Goal: Task Accomplishment & Management: Use online tool/utility

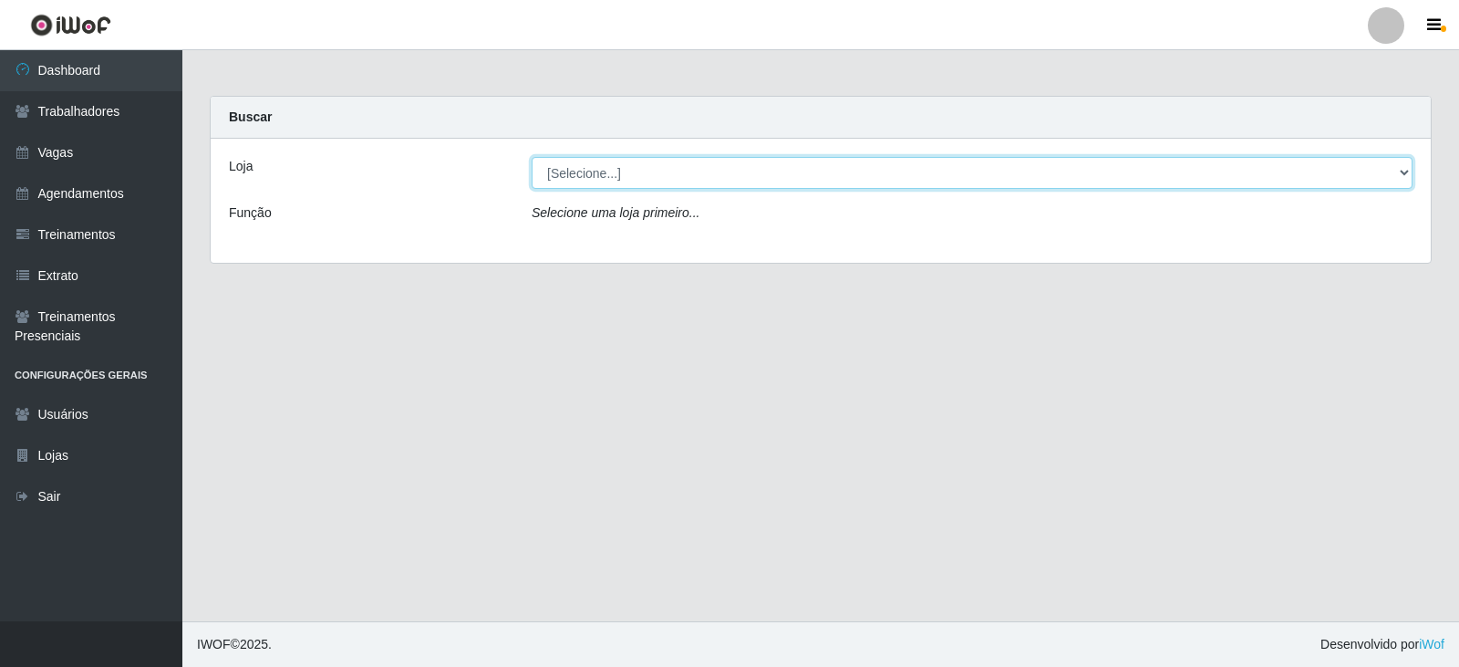
click at [1401, 176] on select "[Selecione...] SuperFácil Atacado - Alto de São Manoel SuperFácil Atacado - Ema…" at bounding box center [972, 173] width 881 height 32
select select "540"
click at [532, 157] on select "[Selecione...] SuperFácil Atacado - Alto de São Manoel SuperFácil Atacado - Ema…" at bounding box center [972, 173] width 881 height 32
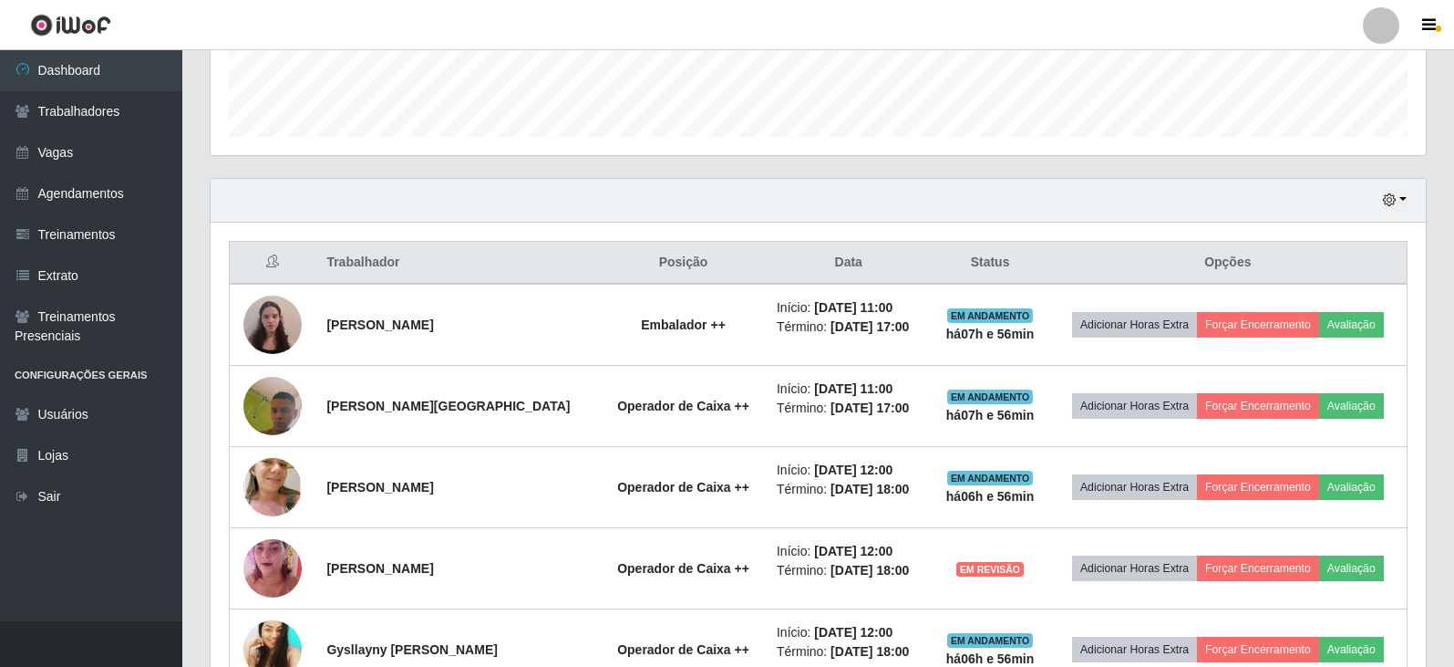
scroll to position [547, 0]
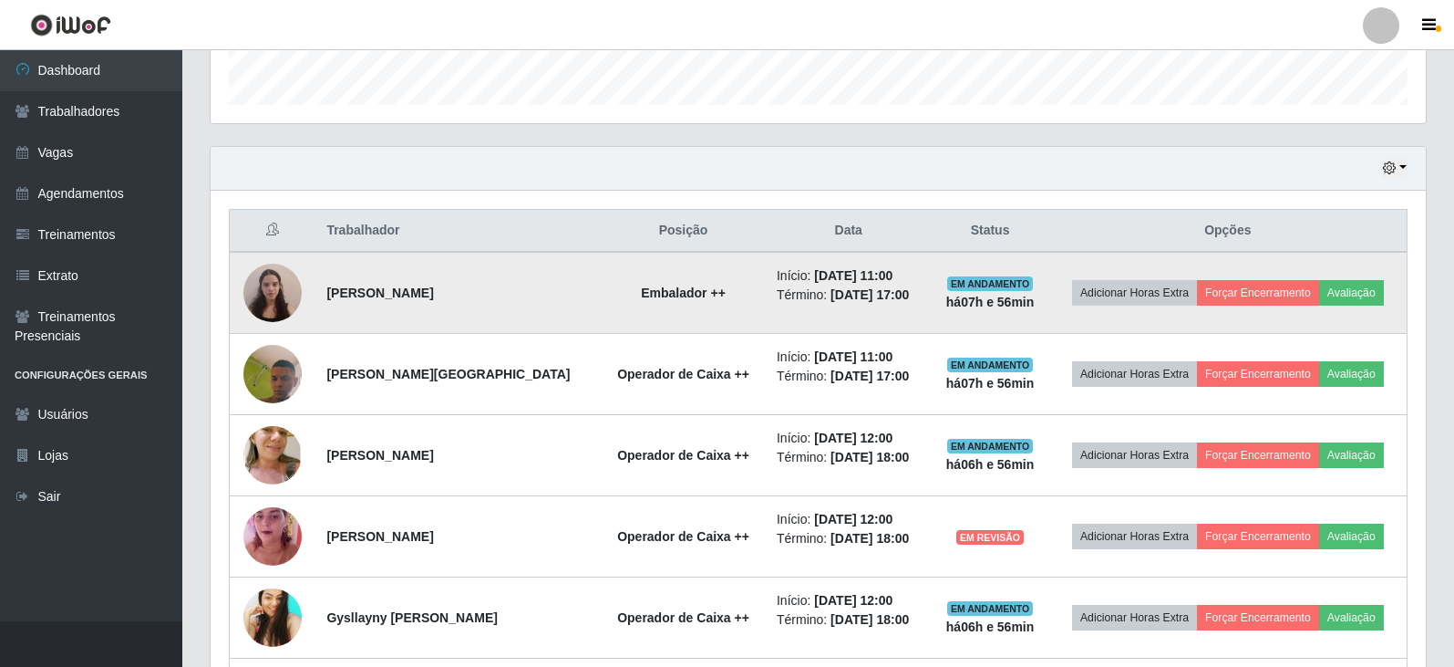
click at [275, 278] on img at bounding box center [272, 292] width 58 height 78
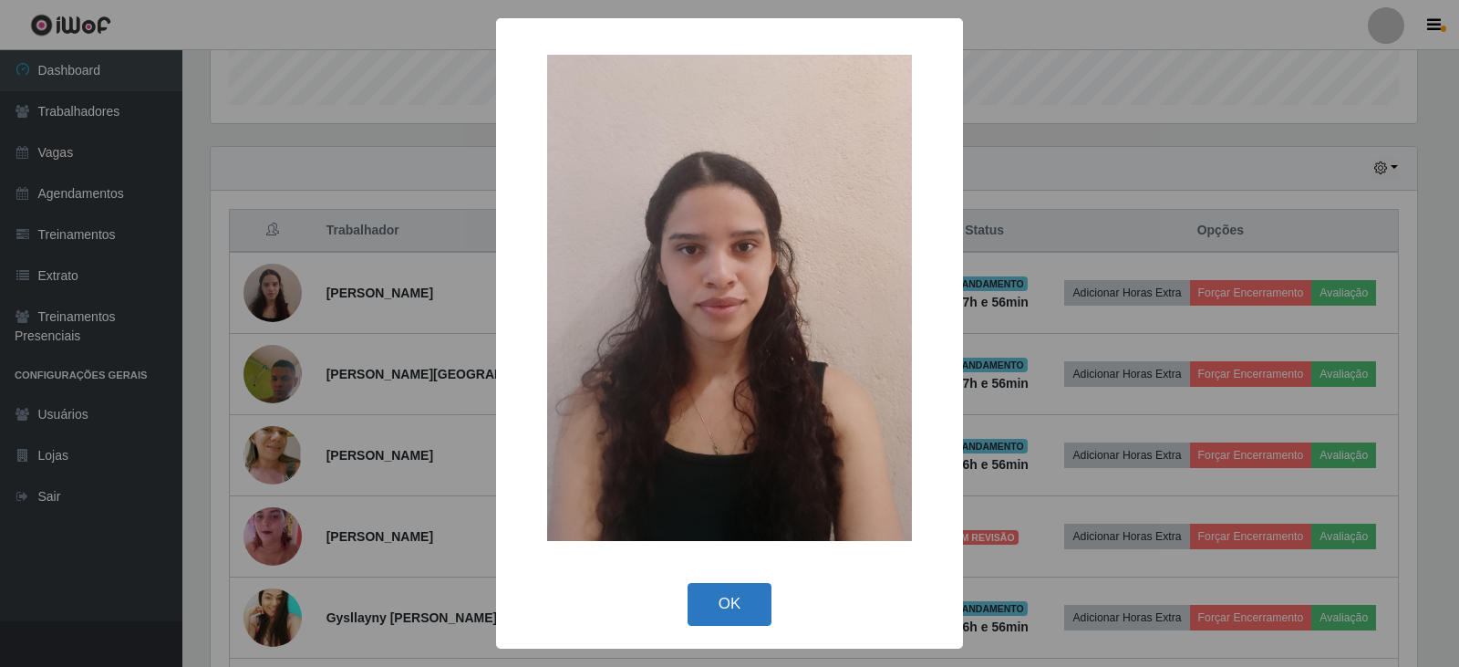
click at [727, 594] on button "OK" at bounding box center [729, 604] width 85 height 43
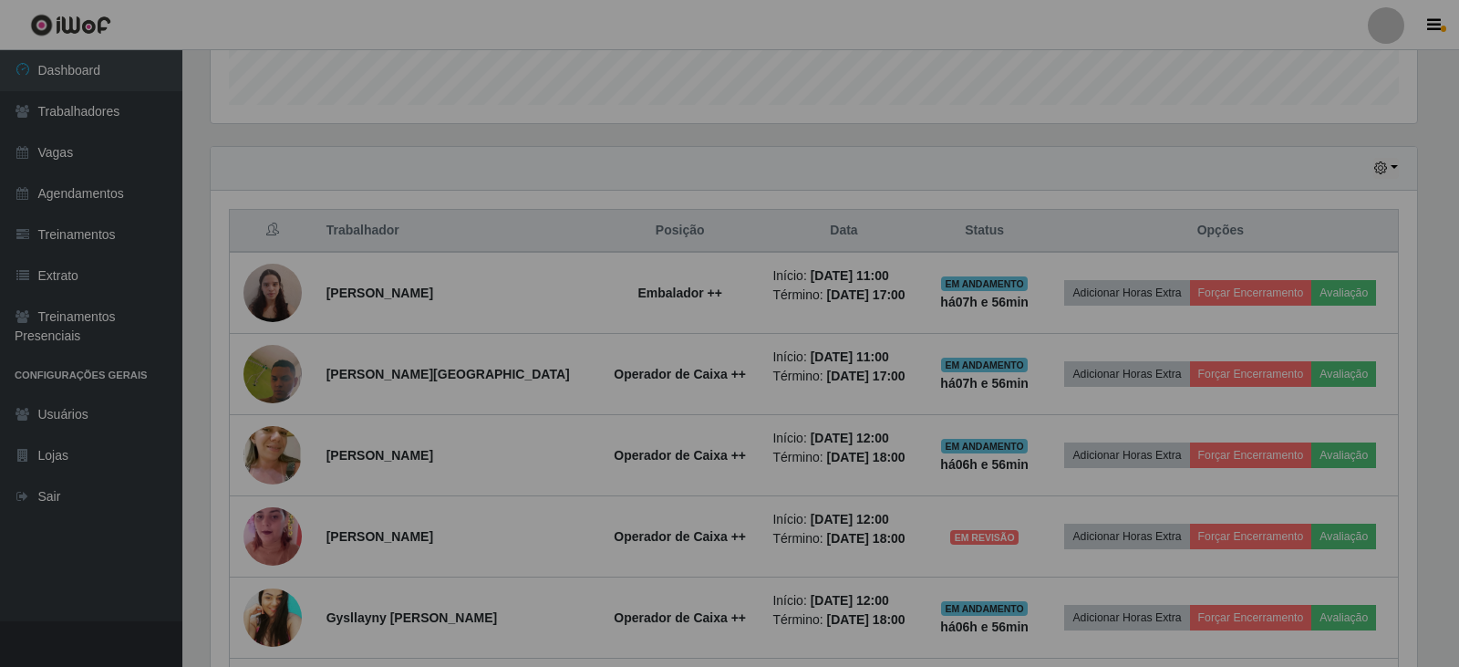
scroll to position [378, 1215]
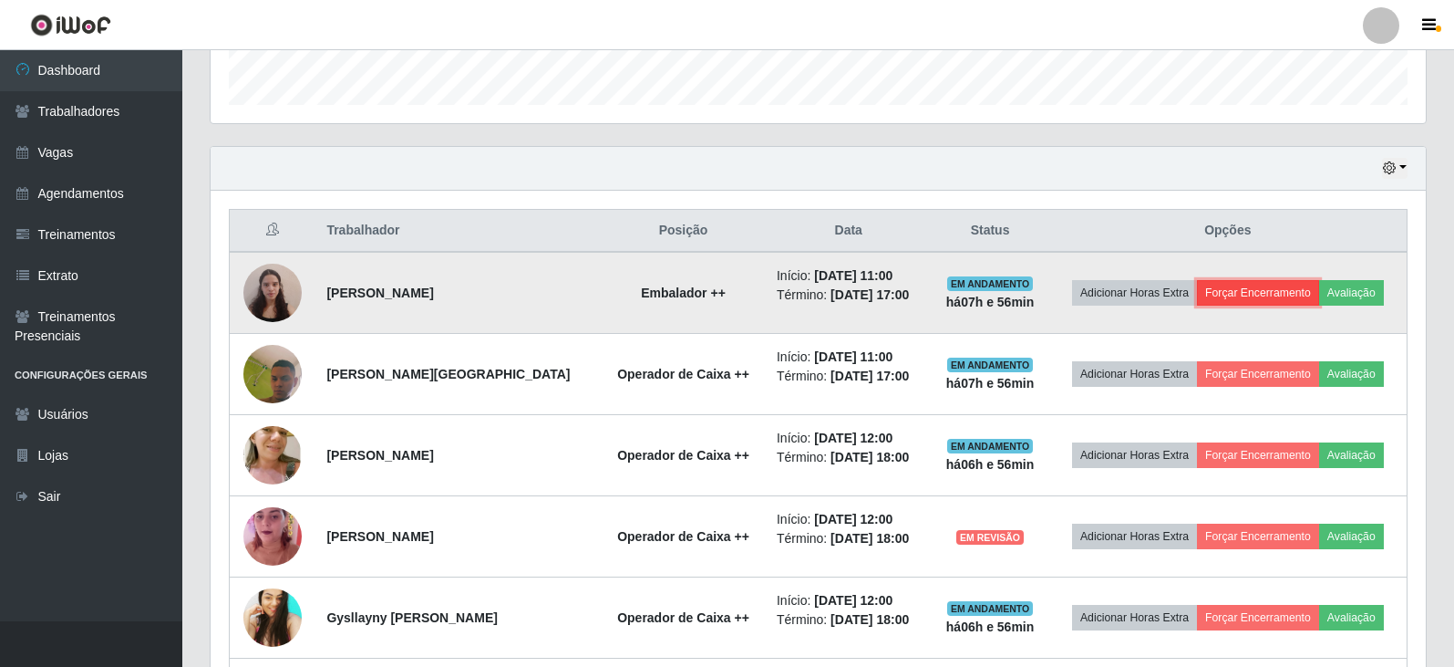
click at [1277, 288] on button "Forçar Encerramento" at bounding box center [1258, 293] width 122 height 26
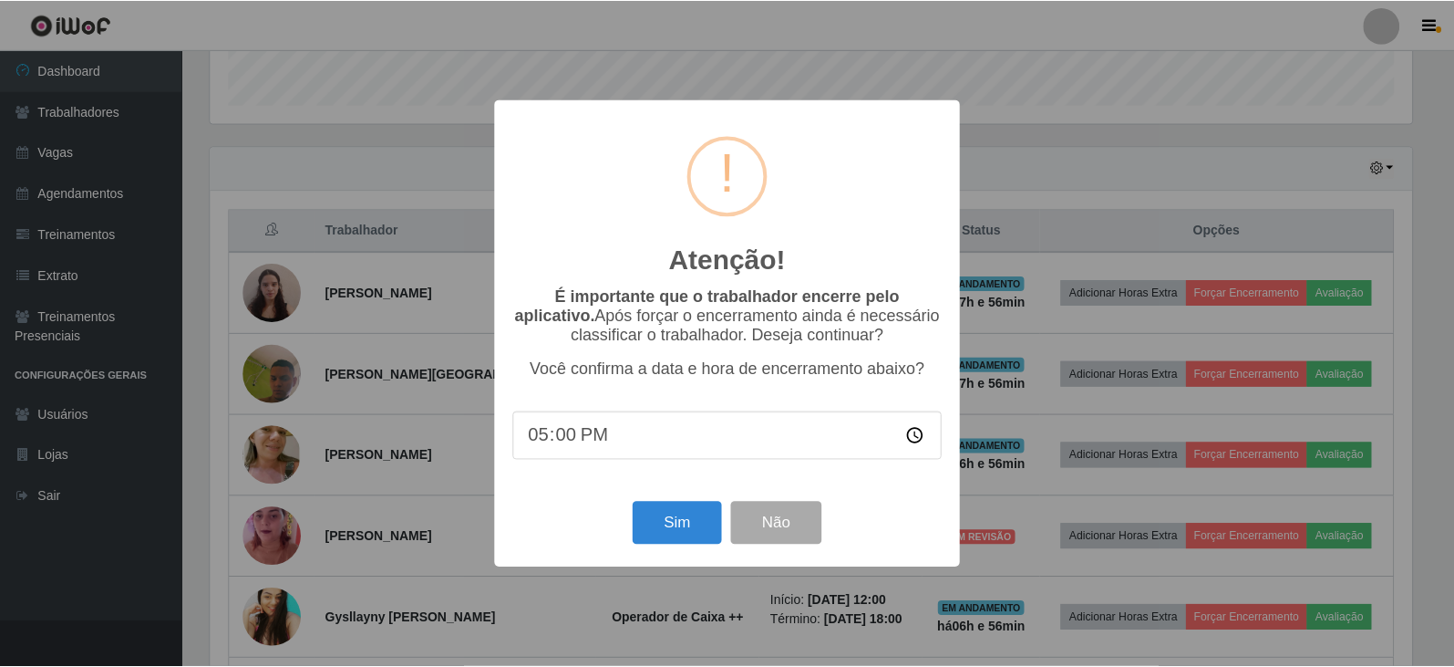
scroll to position [378, 1206]
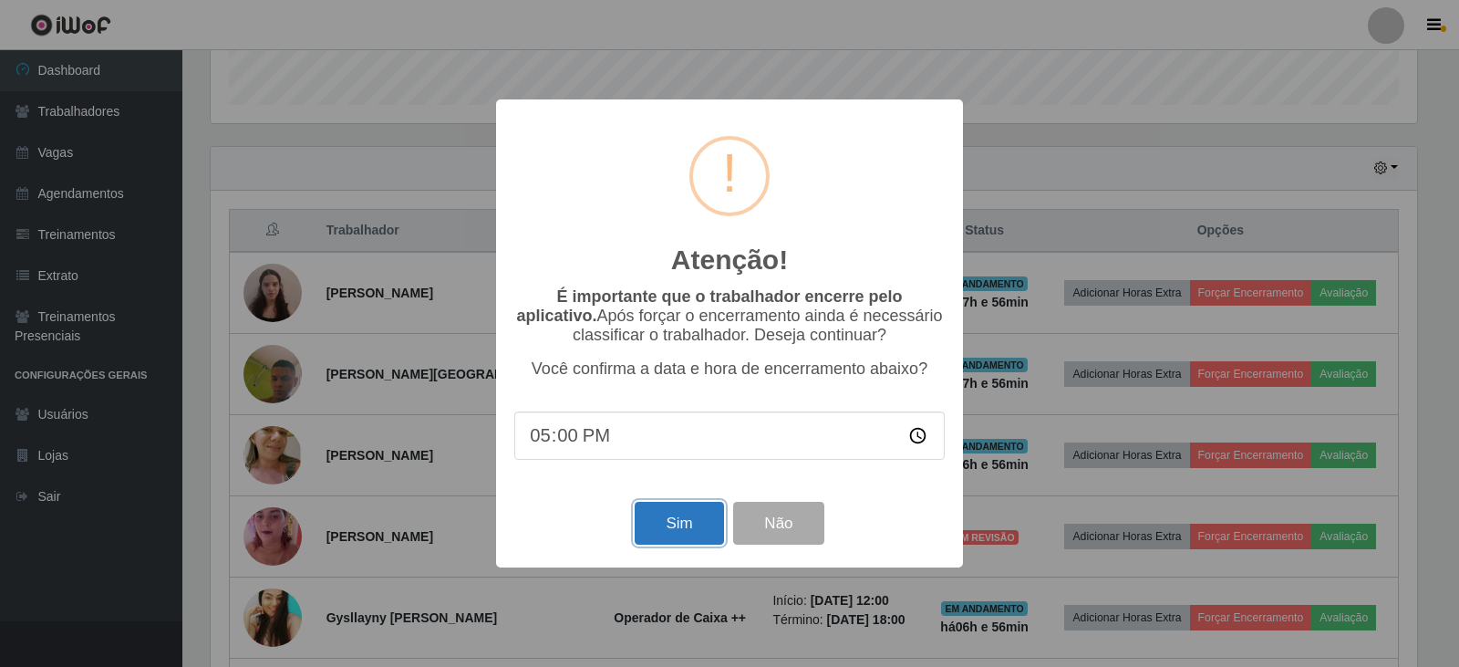
click at [694, 525] on button "Sim" at bounding box center [679, 522] width 88 height 43
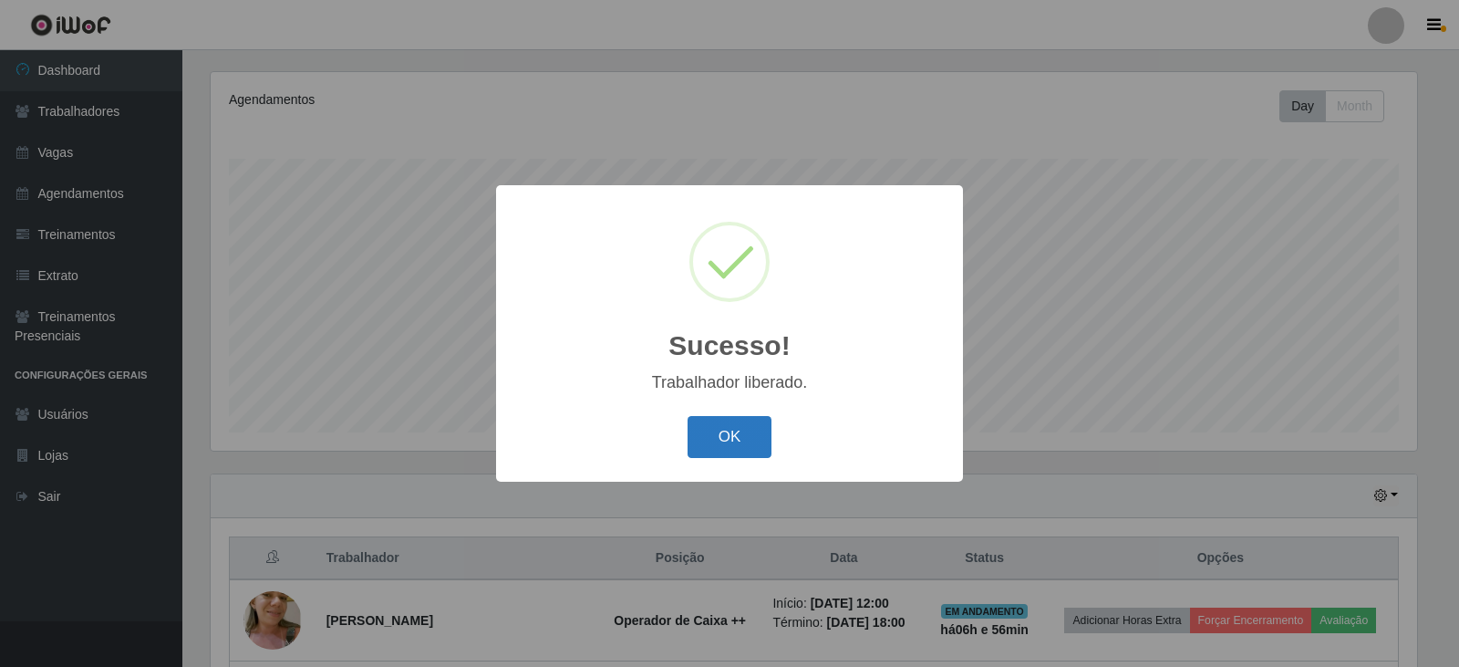
click at [716, 423] on button "OK" at bounding box center [729, 437] width 85 height 43
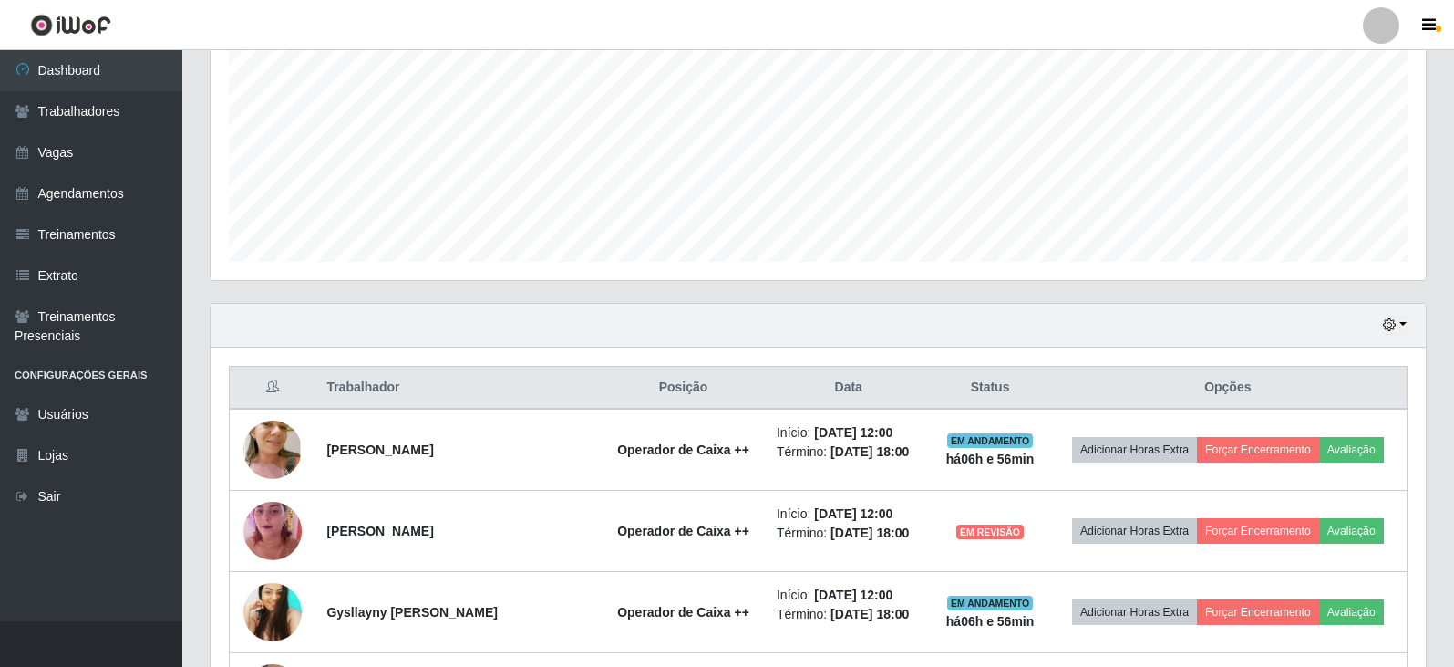
scroll to position [402, 0]
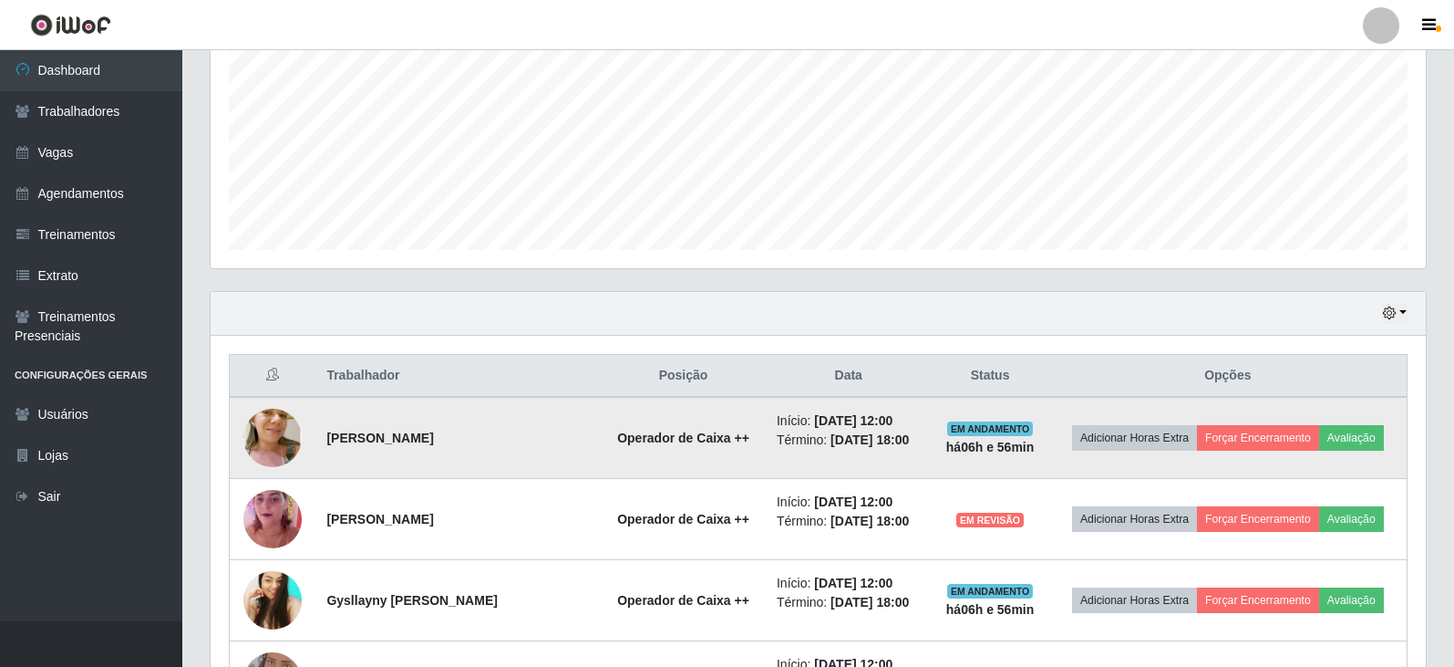
click at [287, 431] on img at bounding box center [272, 437] width 58 height 109
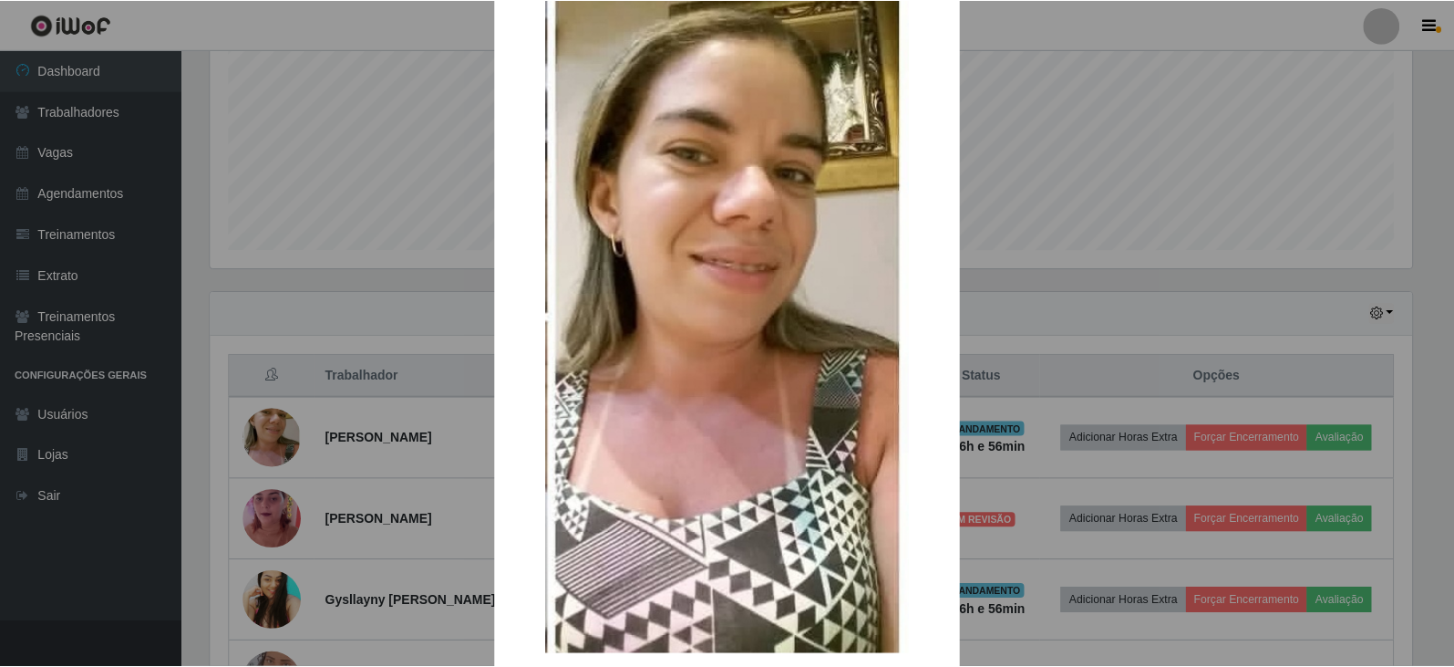
scroll to position [176, 0]
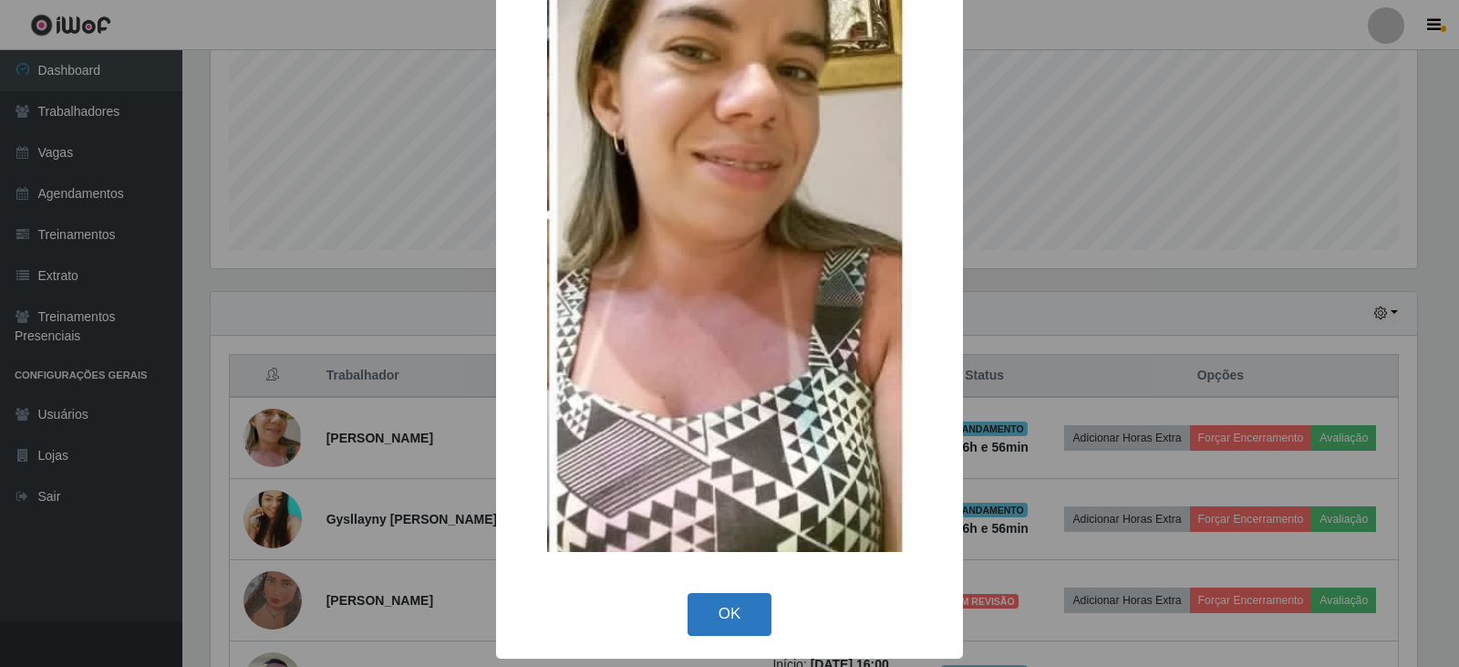
click at [730, 611] on button "OK" at bounding box center [729, 614] width 85 height 43
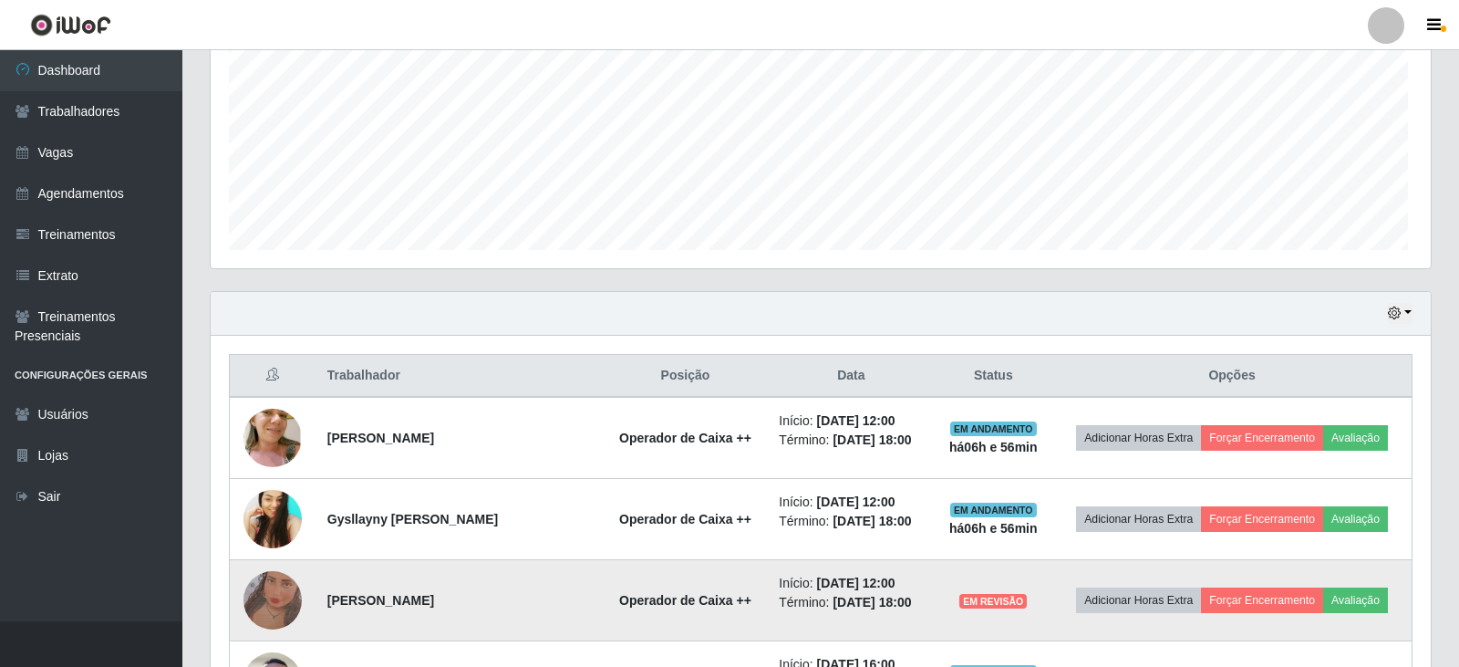
scroll to position [378, 1215]
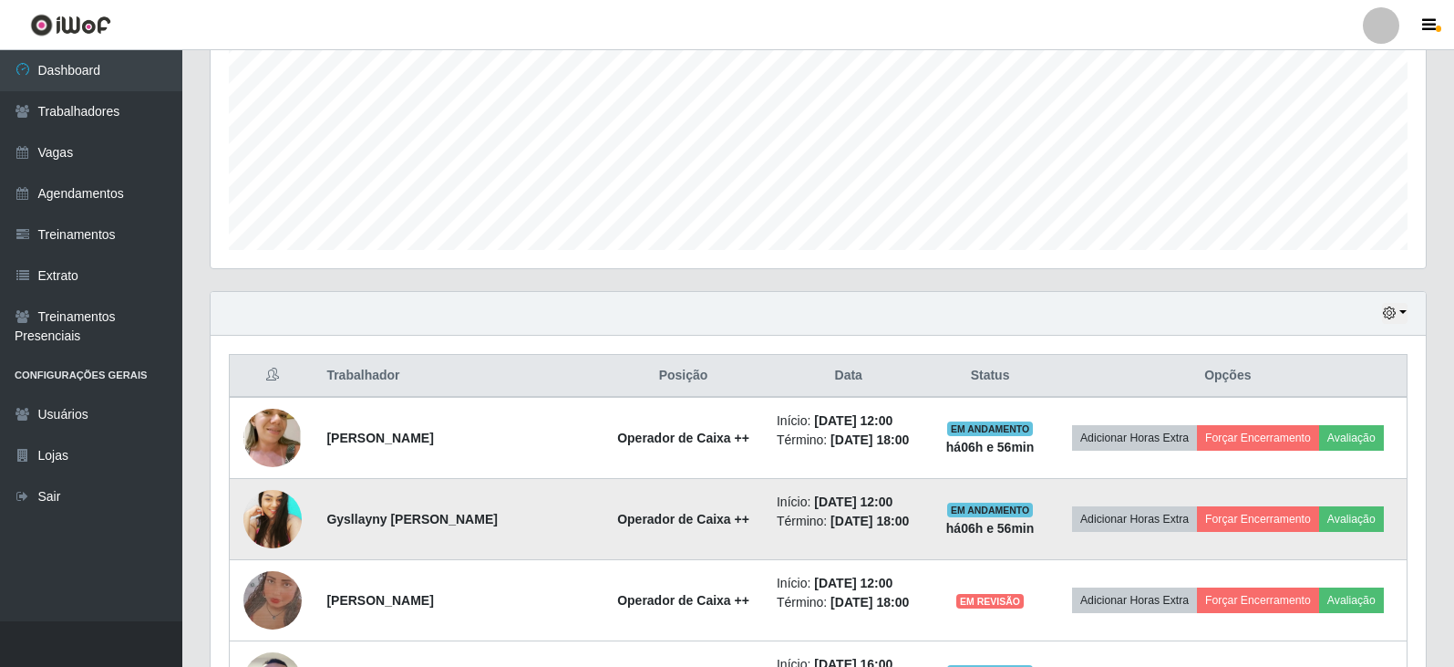
click at [261, 517] on img at bounding box center [272, 519] width 58 height 58
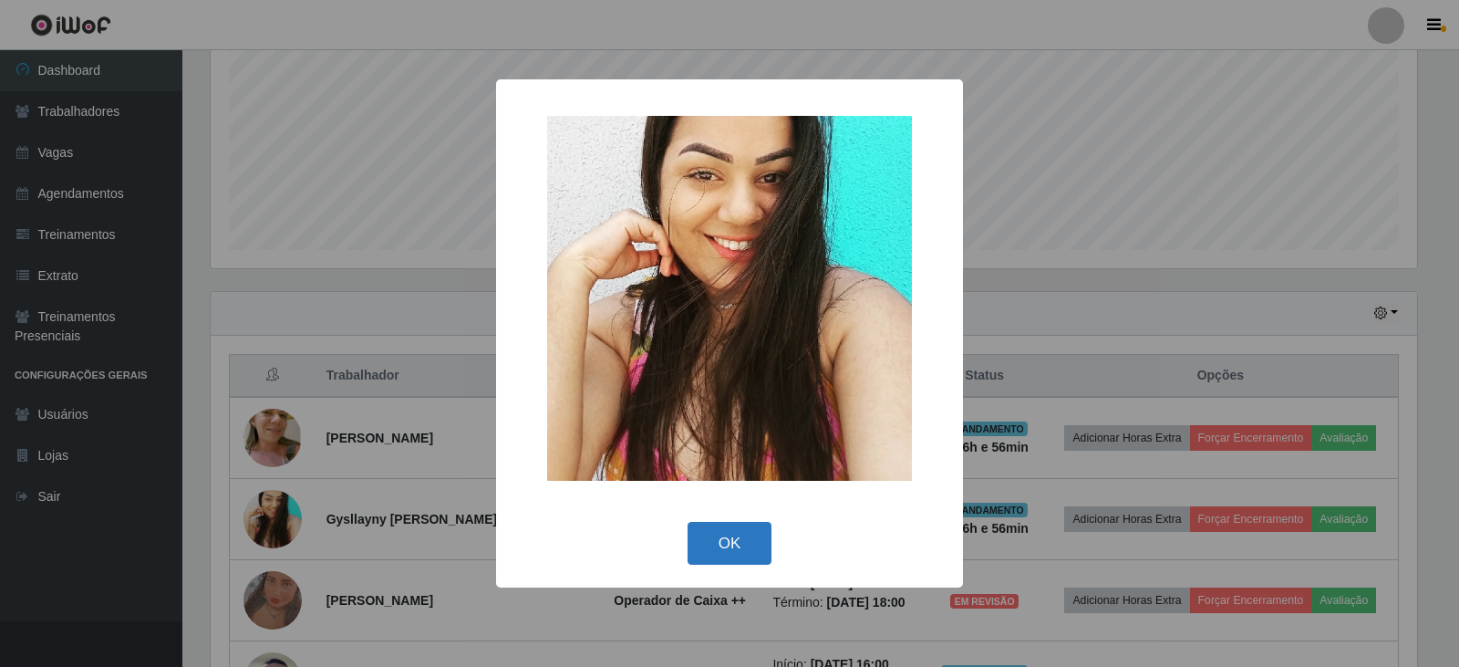
click at [721, 547] on button "OK" at bounding box center [729, 543] width 85 height 43
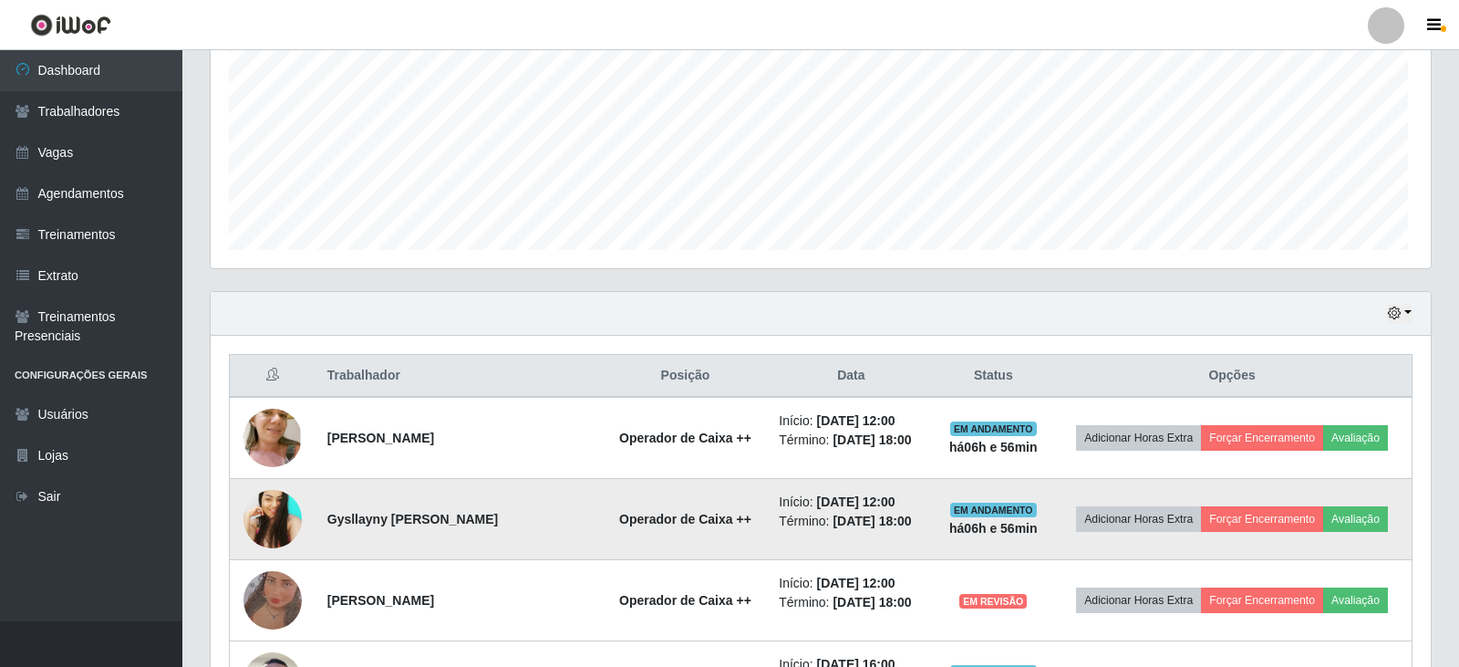
scroll to position [378, 1215]
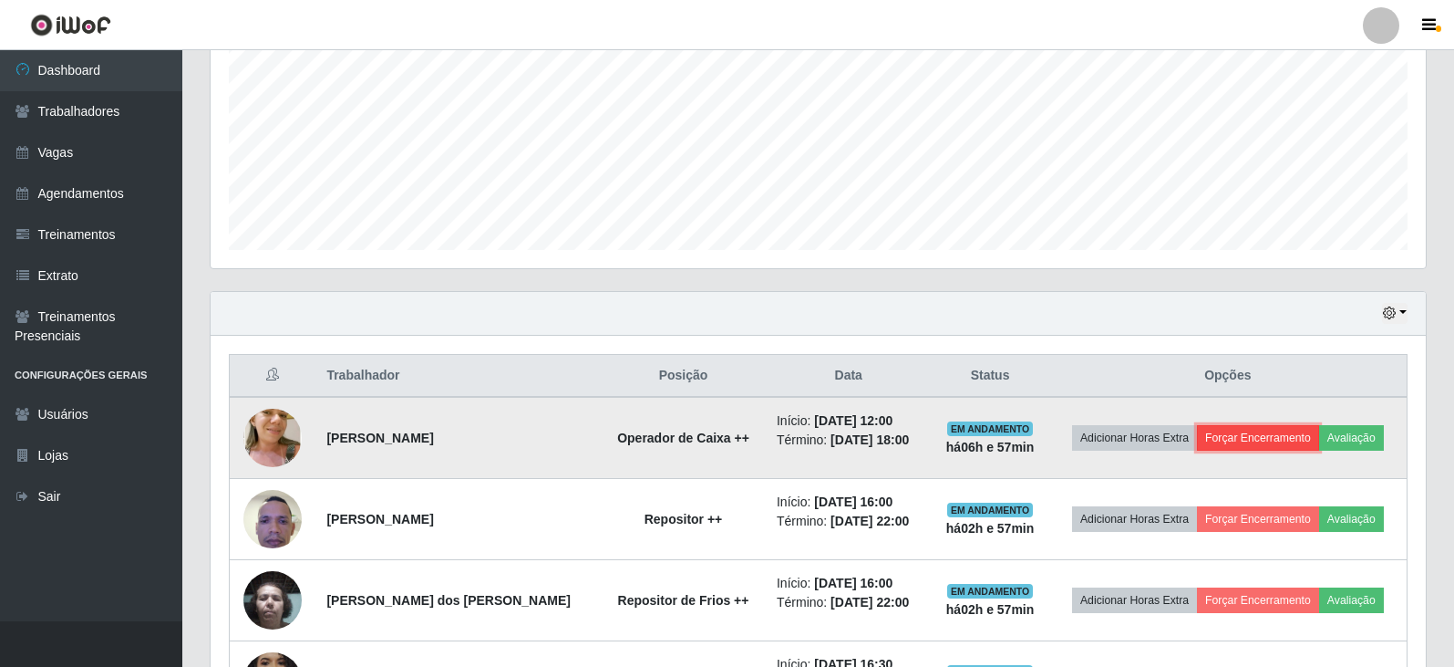
click at [1242, 436] on button "Forçar Encerramento" at bounding box center [1258, 438] width 122 height 26
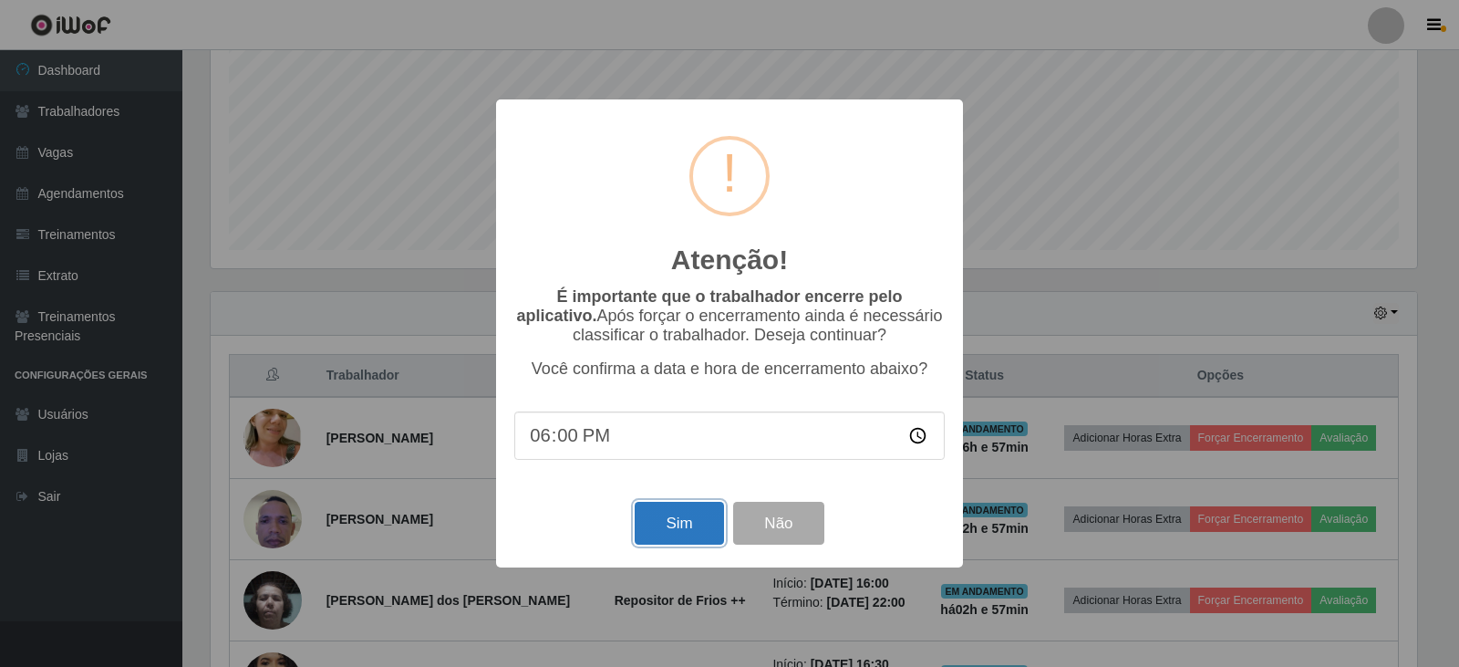
click at [660, 527] on button "Sim" at bounding box center [679, 522] width 88 height 43
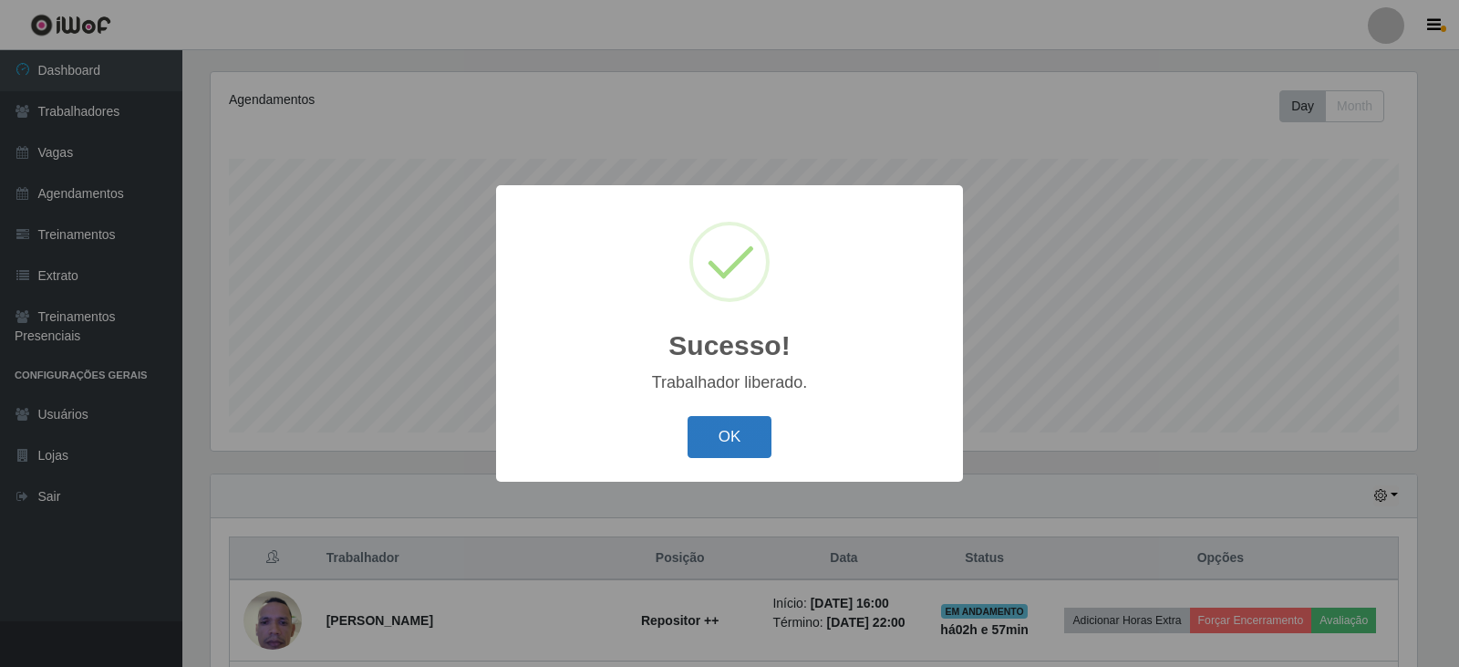
click at [719, 434] on button "OK" at bounding box center [729, 437] width 85 height 43
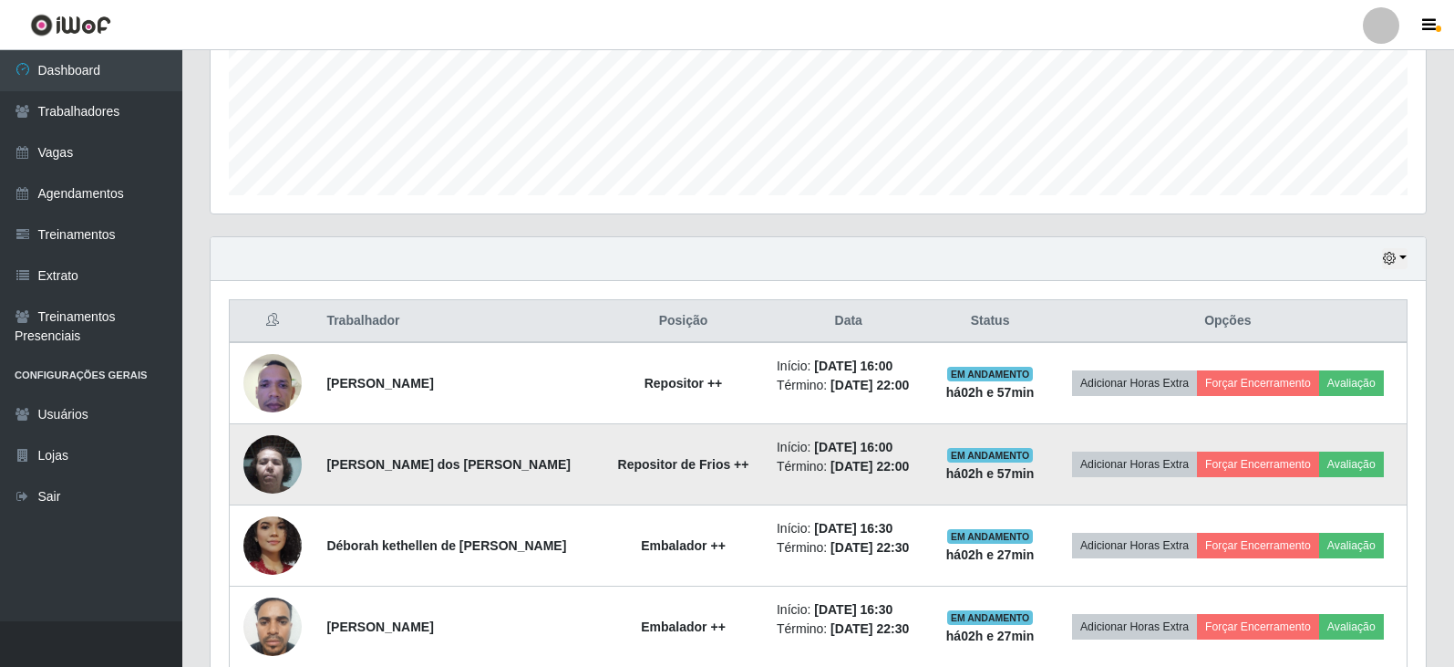
scroll to position [311, 0]
